Goal: Task Accomplishment & Management: Use online tool/utility

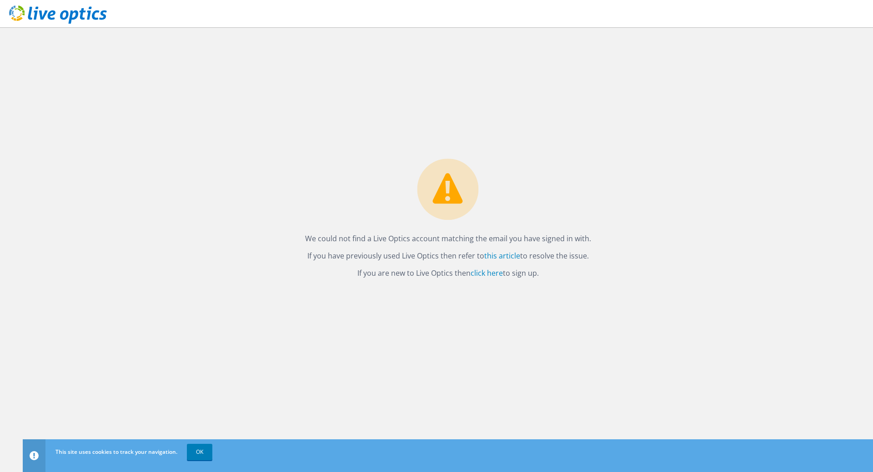
click at [297, 355] on div "We could not find a Live Optics account matching the email you have signed in w…" at bounding box center [448, 249] width 850 height 445
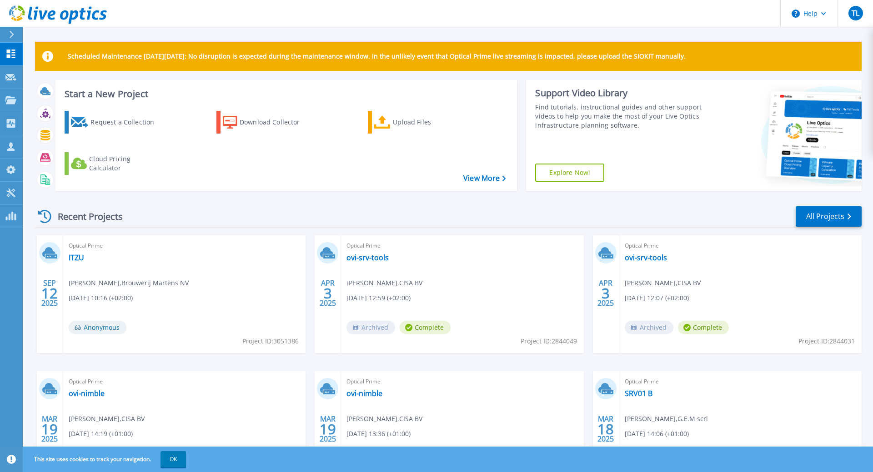
click at [248, 206] on div "Recent Projects All Projects" at bounding box center [448, 216] width 826 height 23
click at [82, 261] on link "ITZU" at bounding box center [76, 257] width 15 height 9
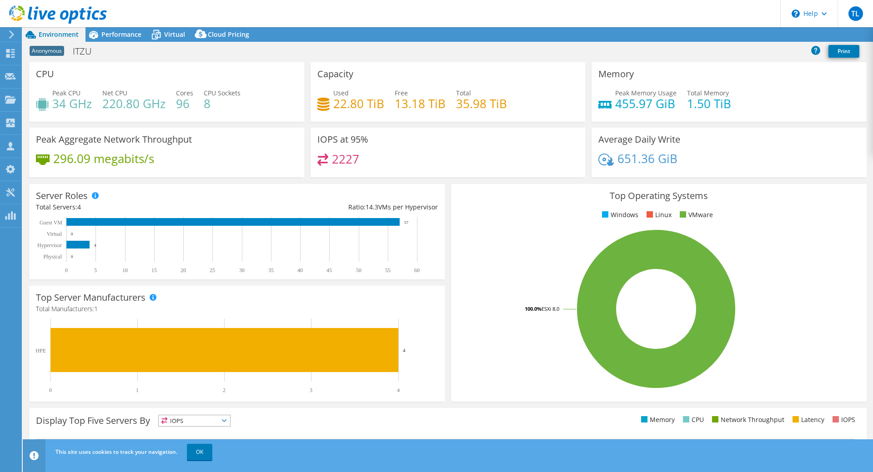
select select "USD"
click at [382, 15] on header "TL Channel Partner Tom Lambrechts T.Lambrechts@tdsynnex.com Tech Data My Profil…" at bounding box center [436, 13] width 873 height 27
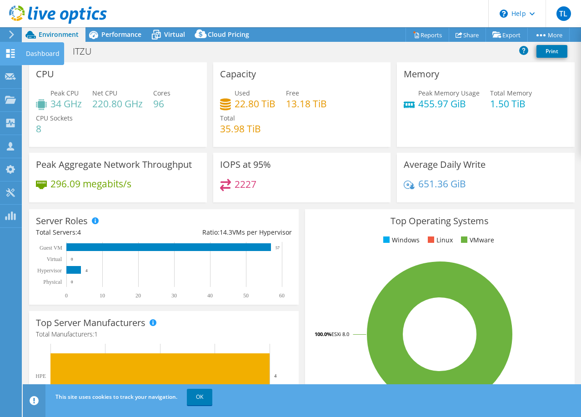
click at [6, 55] on icon at bounding box center [10, 53] width 11 height 9
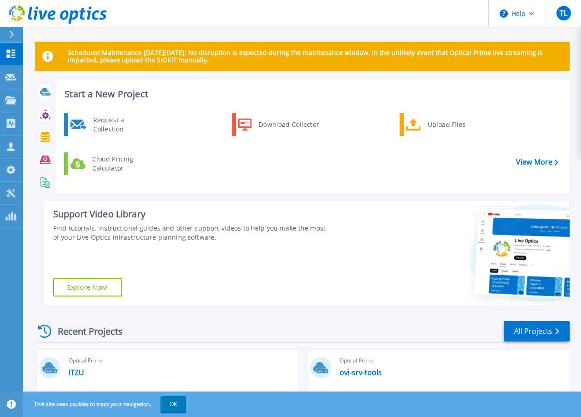
scroll to position [185, 0]
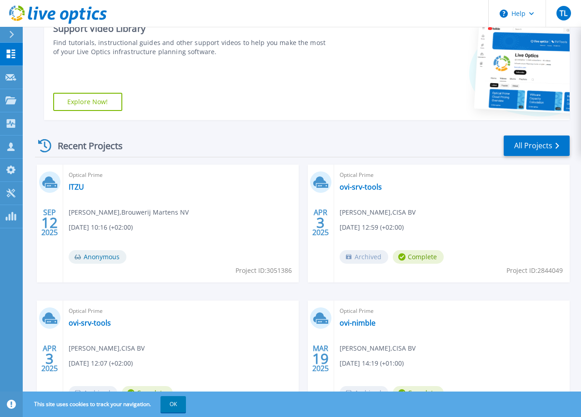
click at [292, 270] on div "Optical Prime ITZU Joeri Housen , Brouwerij Martens NV 09/12/2025, 10:16 (+02:0…" at bounding box center [180, 224] width 235 height 118
click at [283, 267] on span "Project ID: 3051386" at bounding box center [263, 270] width 56 height 10
copy span "3051386"
